Goal: Transaction & Acquisition: Download file/media

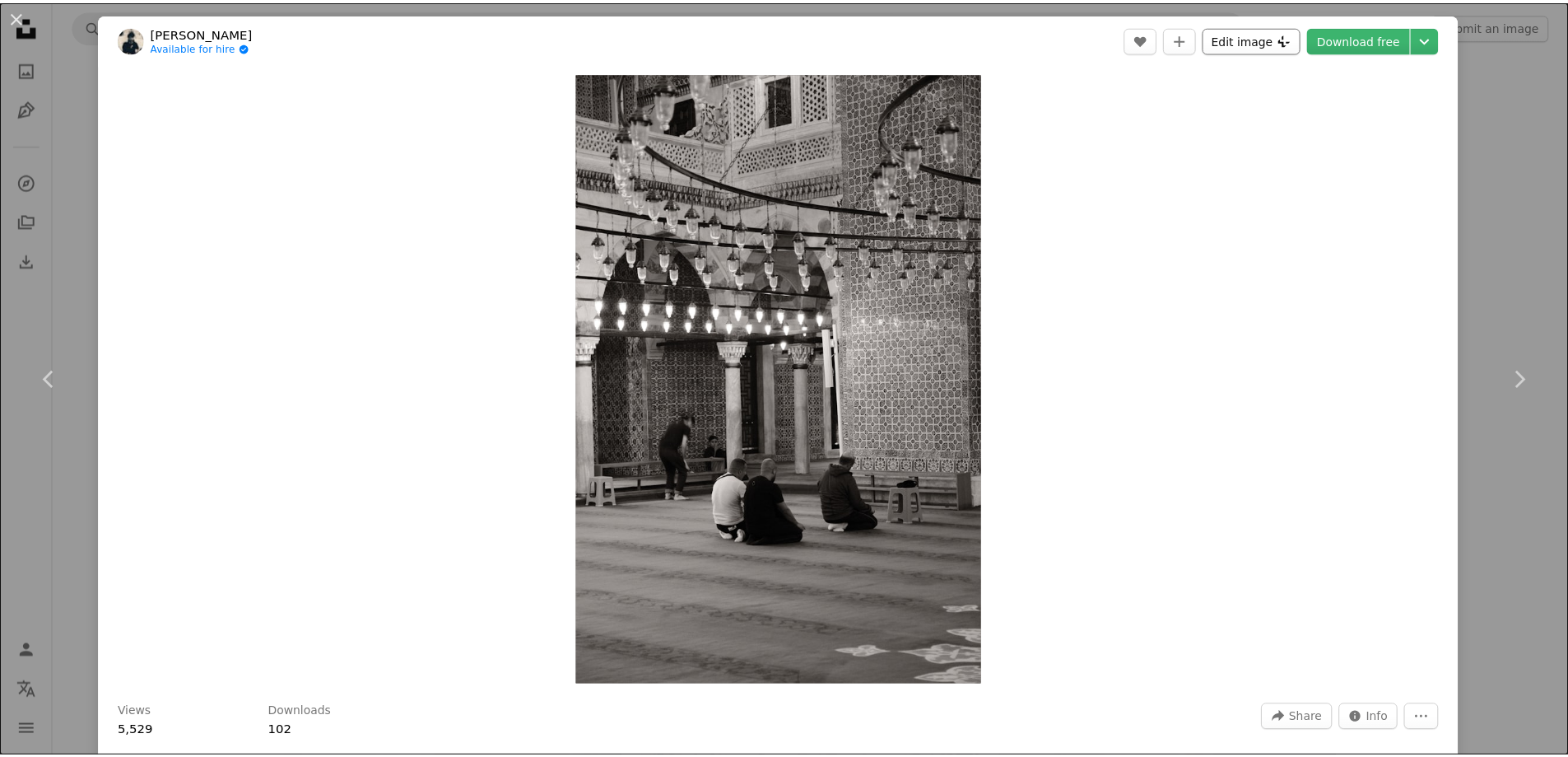
scroll to position [40098, 0]
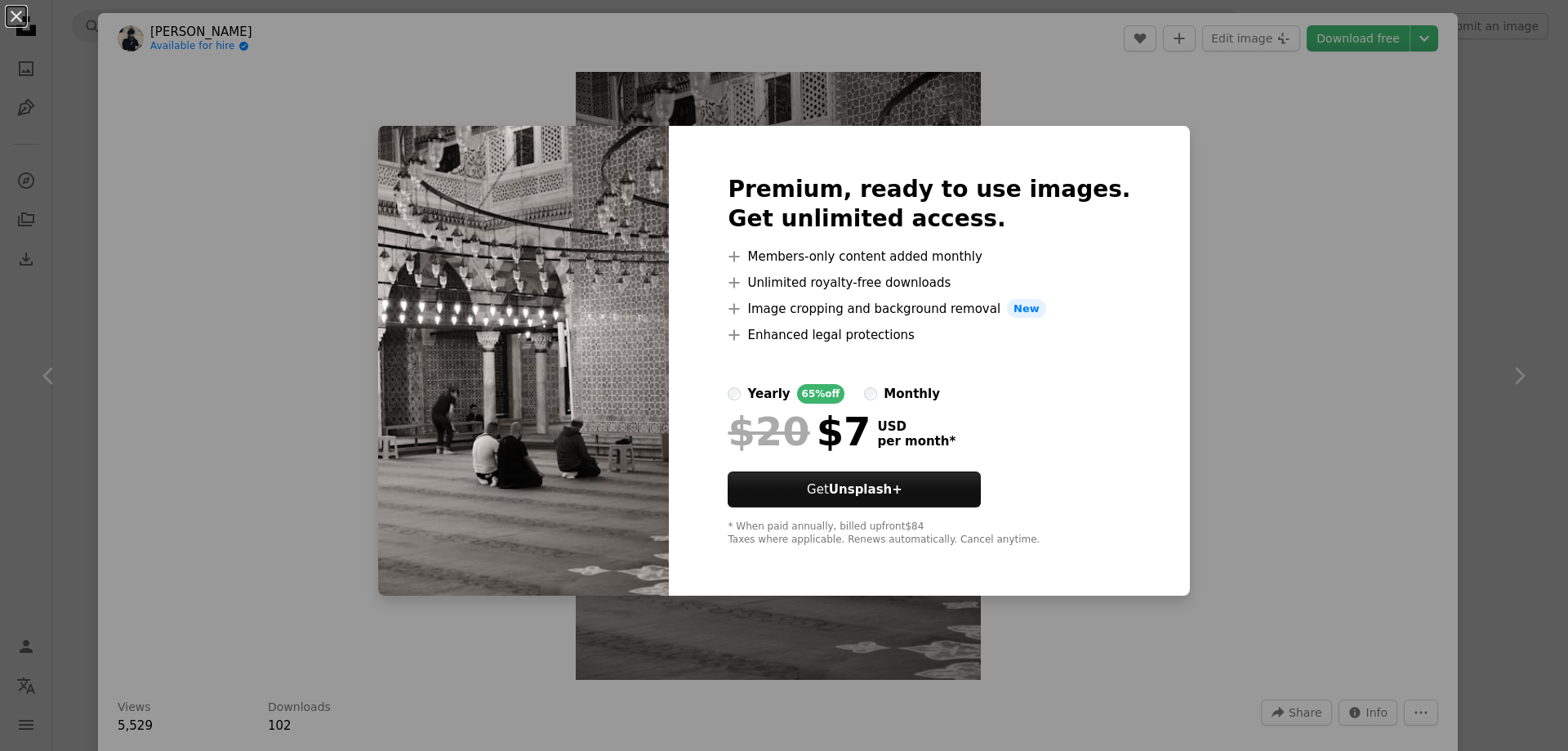
click at [394, 619] on div "An X shape Premium, ready to use images. Get unlimited access. A plus sign Memb…" at bounding box center [784, 376] width 1568 height 751
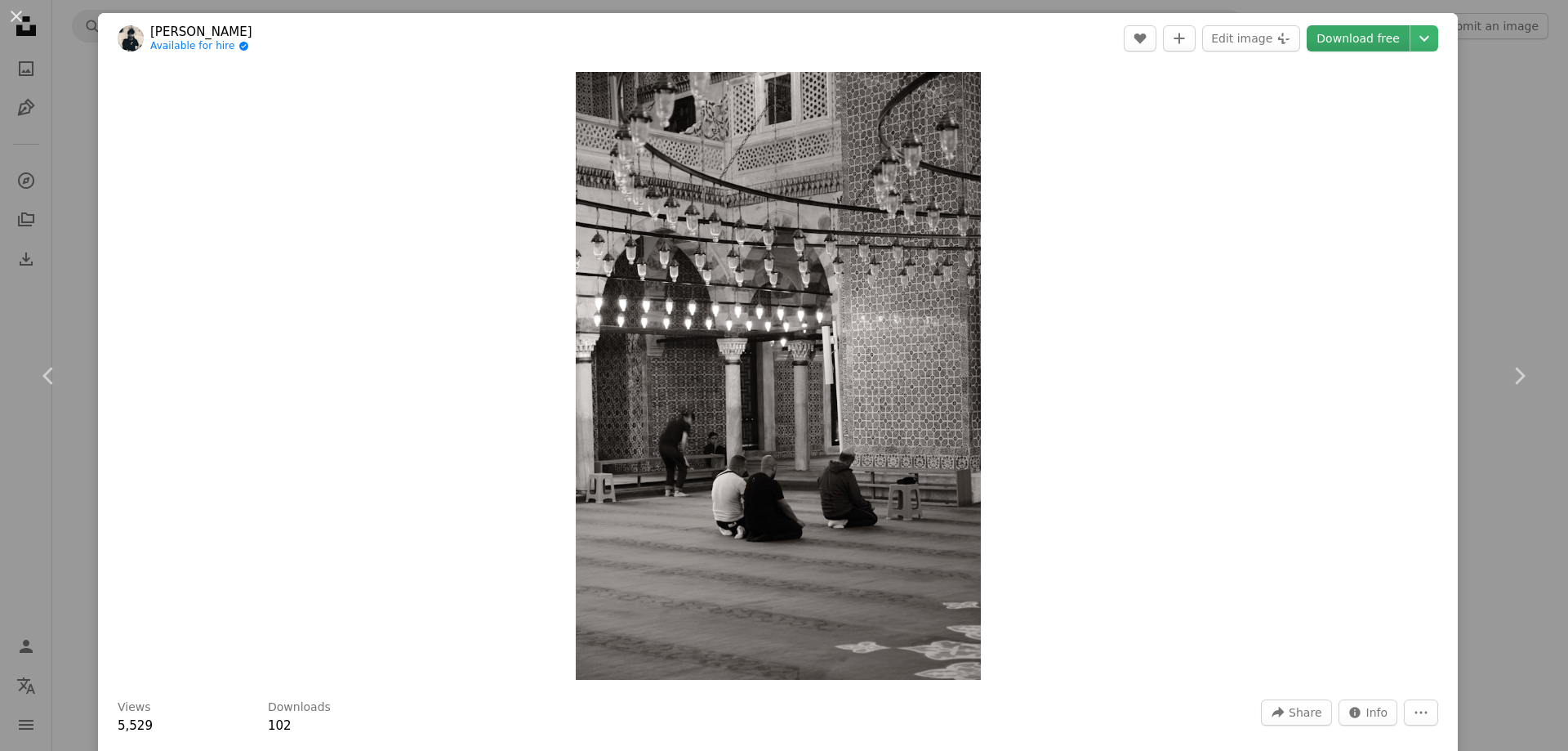
click at [1333, 36] on link "Download free" at bounding box center [1358, 38] width 103 height 26
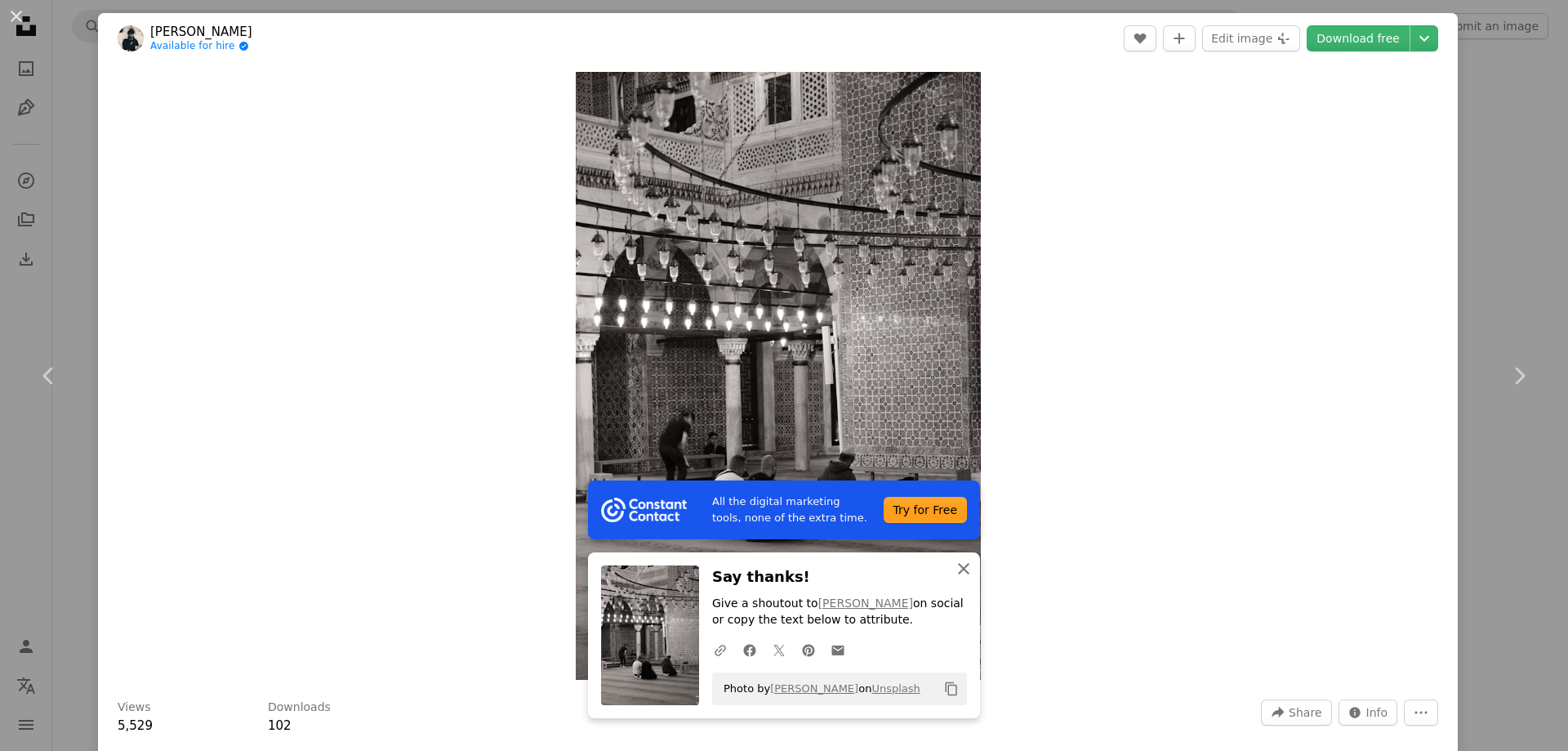
click at [963, 569] on icon "An X shape" at bounding box center [963, 568] width 20 height 20
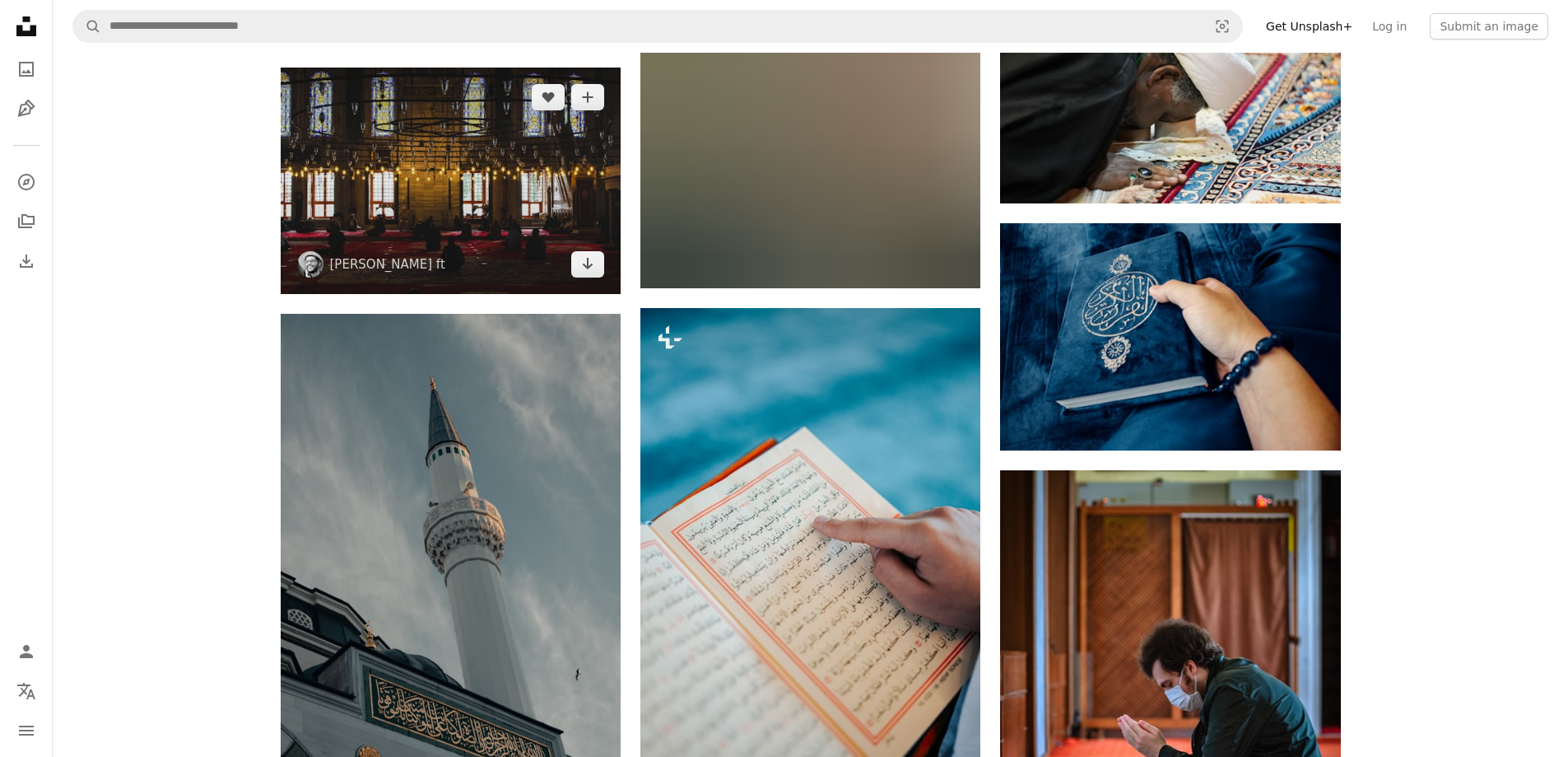
scroll to position [49160, 0]
